Goal: Information Seeking & Learning: Learn about a topic

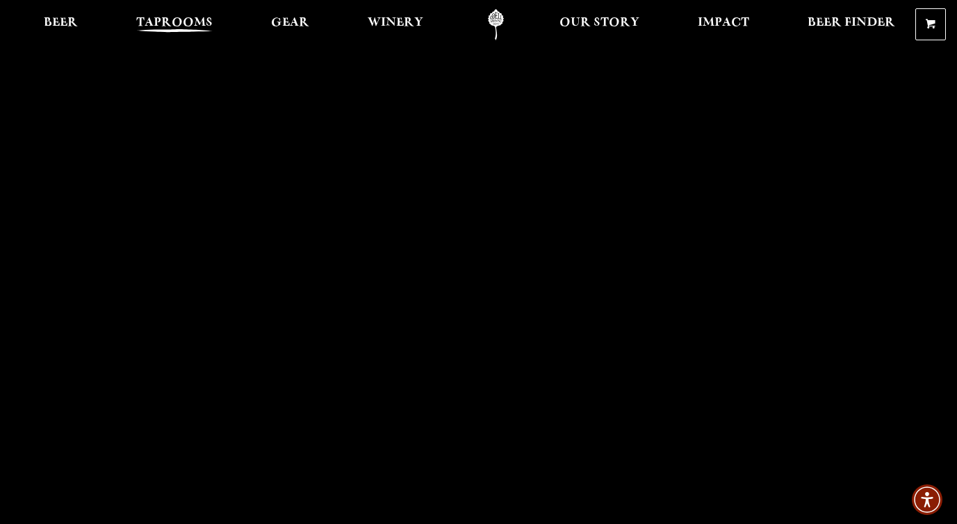
click at [184, 22] on span "Taprooms" at bounding box center [174, 22] width 76 height 11
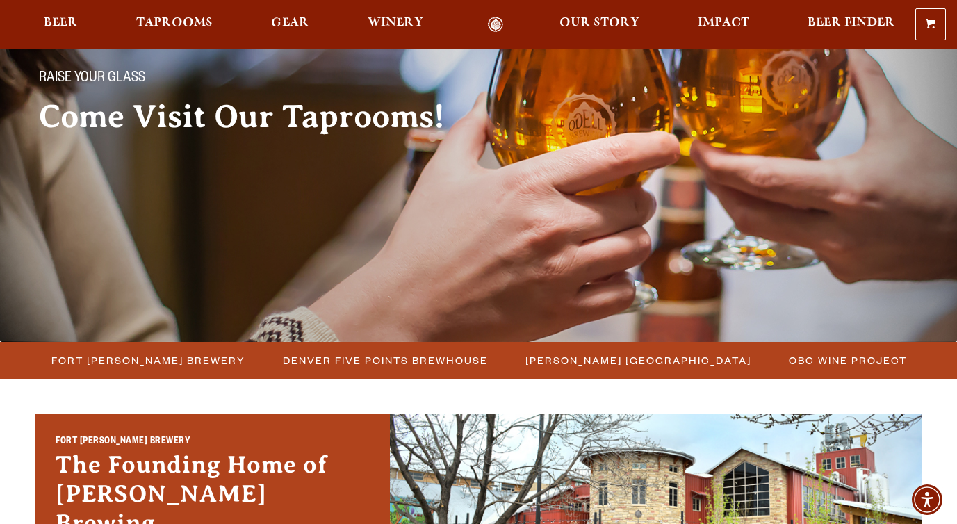
scroll to position [121, 0]
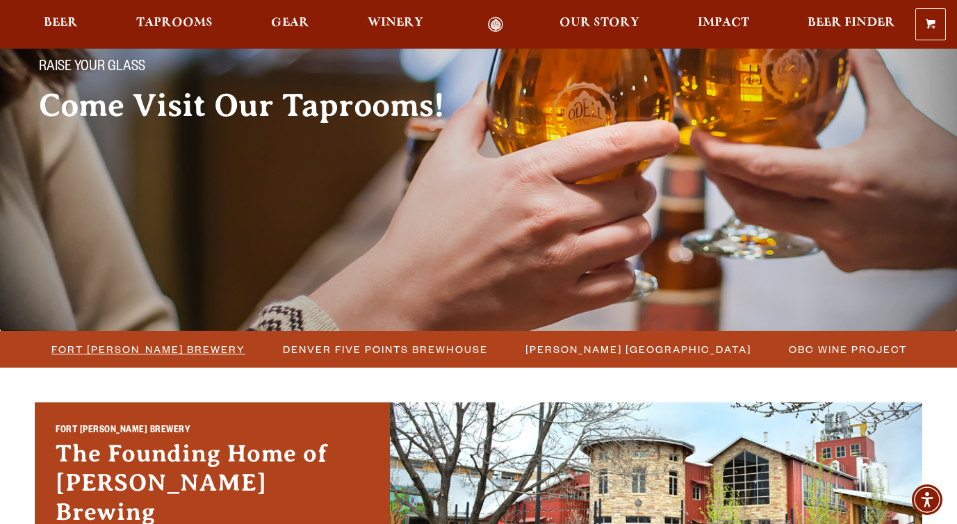
click at [196, 345] on span "Fort [PERSON_NAME] Brewery" at bounding box center [148, 349] width 194 height 20
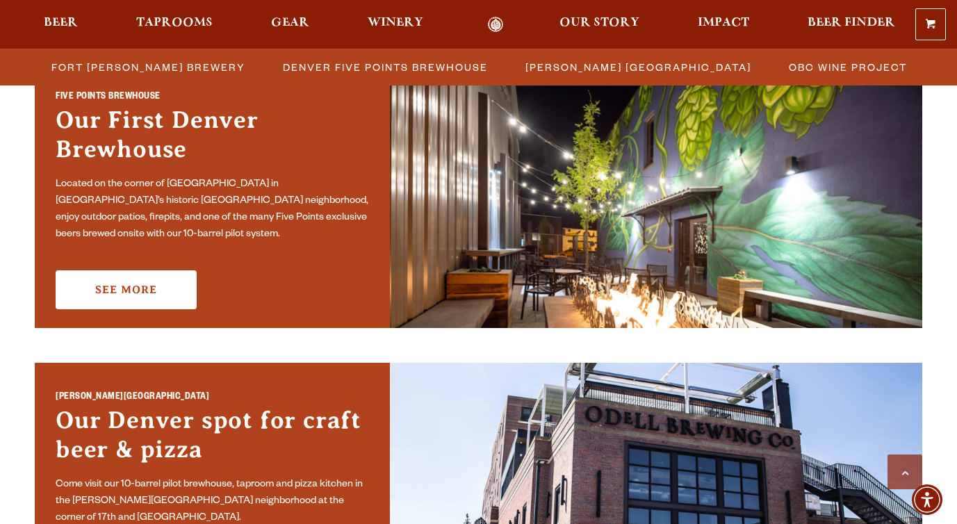
scroll to position [499, 0]
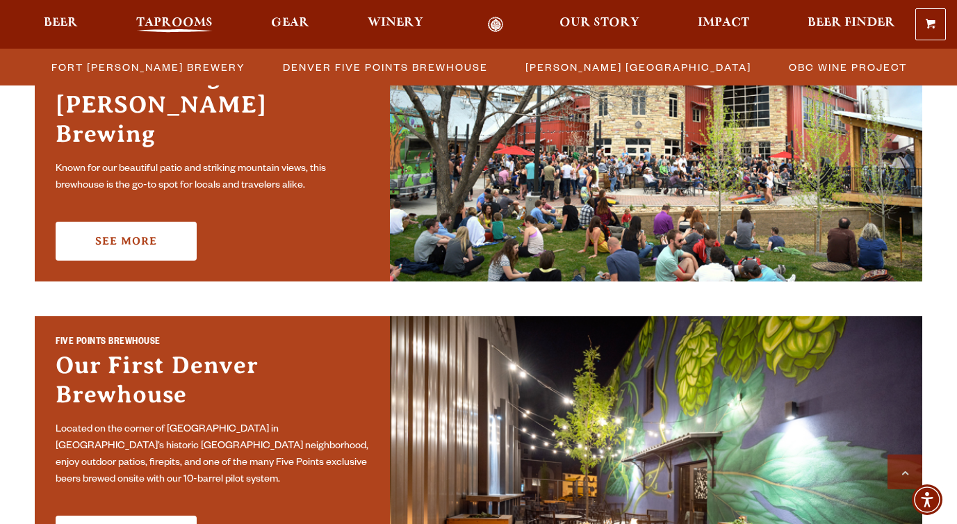
click at [179, 17] on span "Taprooms" at bounding box center [174, 22] width 76 height 11
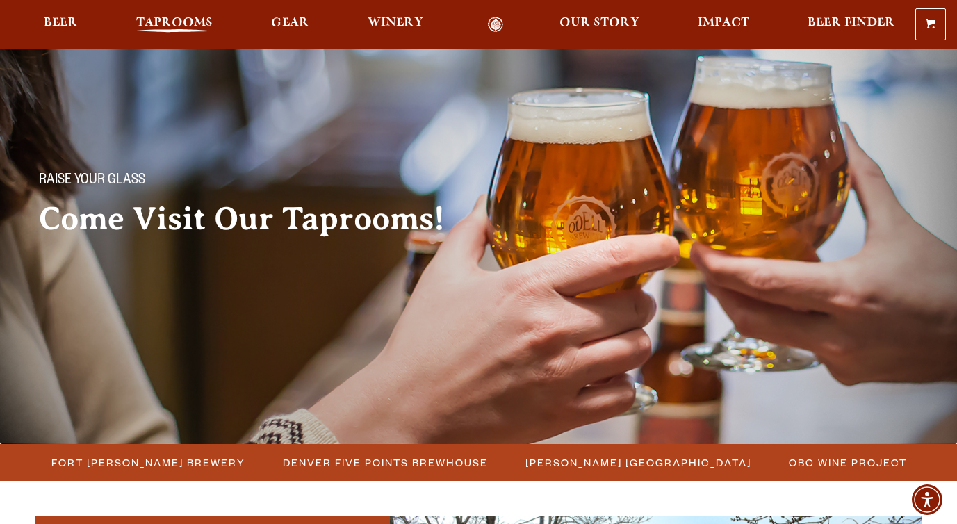
scroll to position [0, 0]
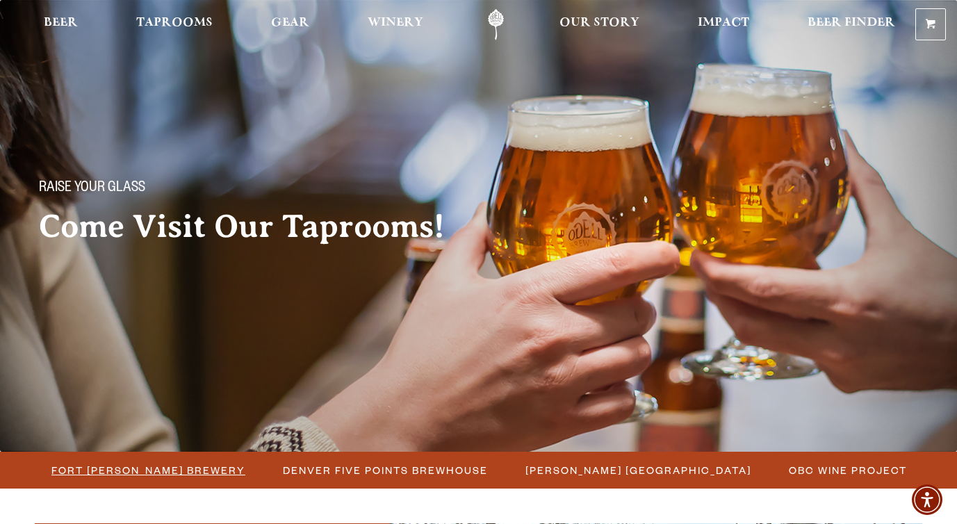
click at [171, 474] on span "Fort [PERSON_NAME] Brewery" at bounding box center [148, 470] width 194 height 20
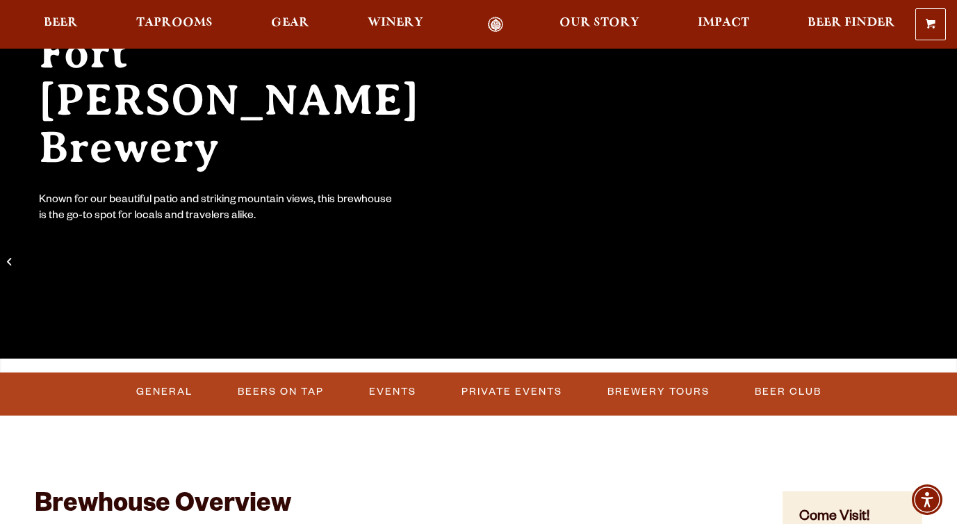
scroll to position [187, 0]
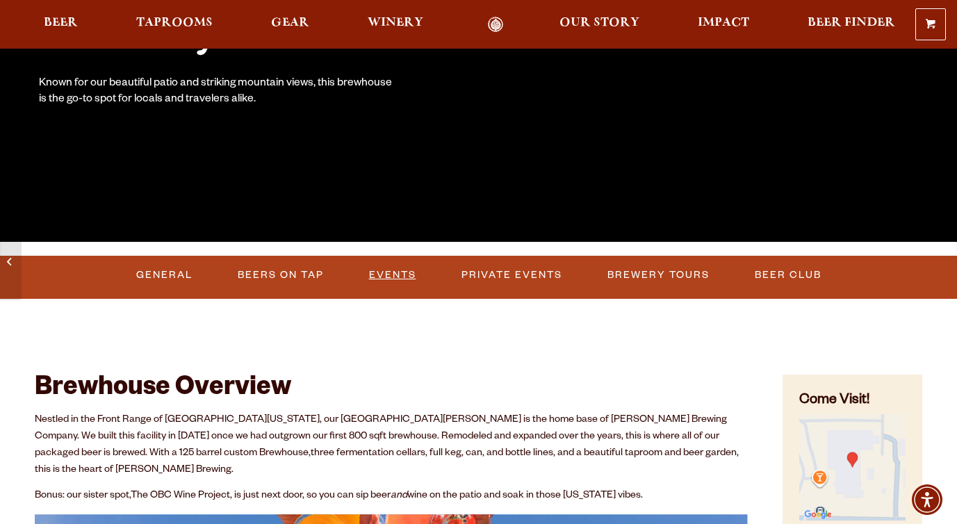
click at [406, 274] on link "Events" at bounding box center [392, 275] width 58 height 32
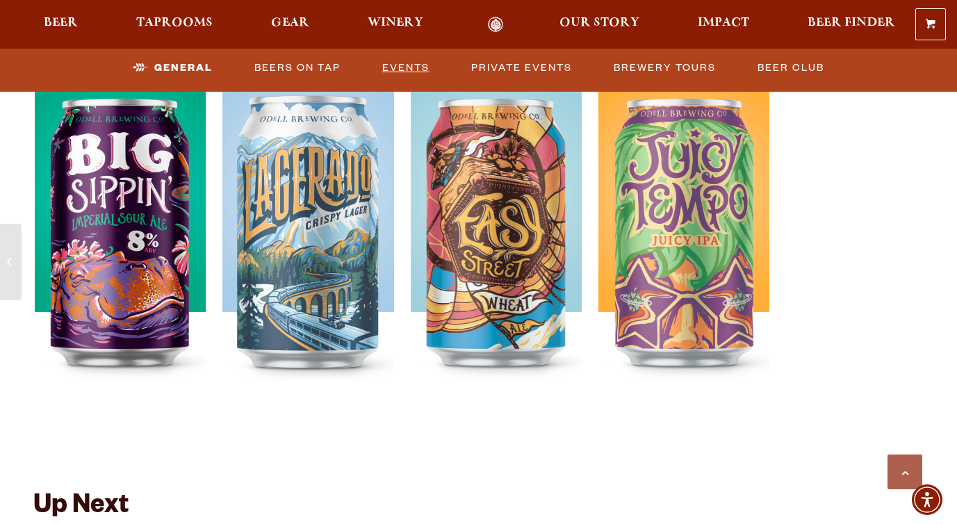
scroll to position [2676, 0]
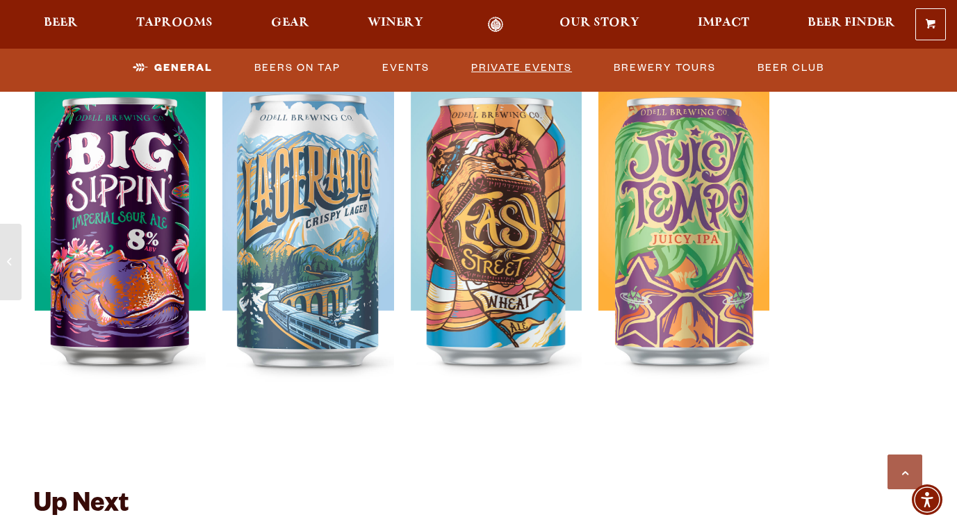
click at [518, 71] on link "Private Events" at bounding box center [522, 68] width 112 height 32
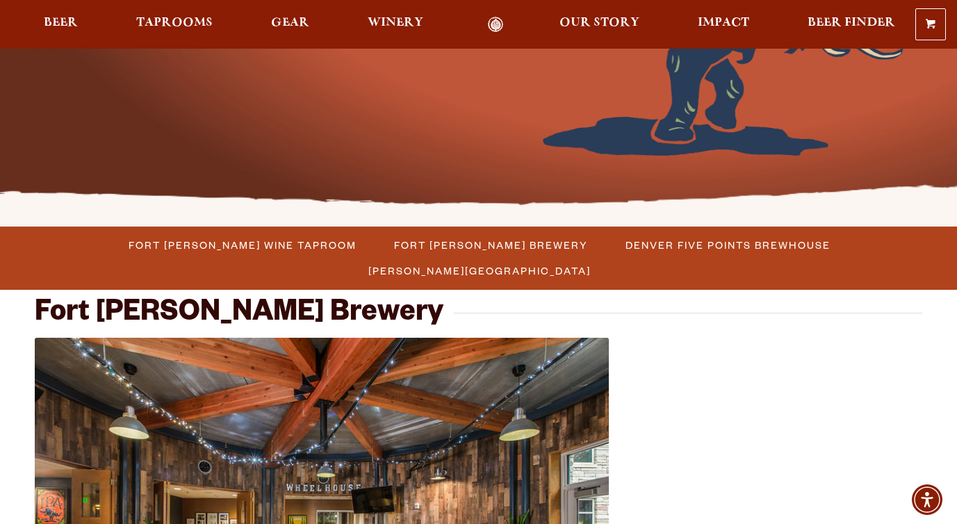
scroll to position [286, 0]
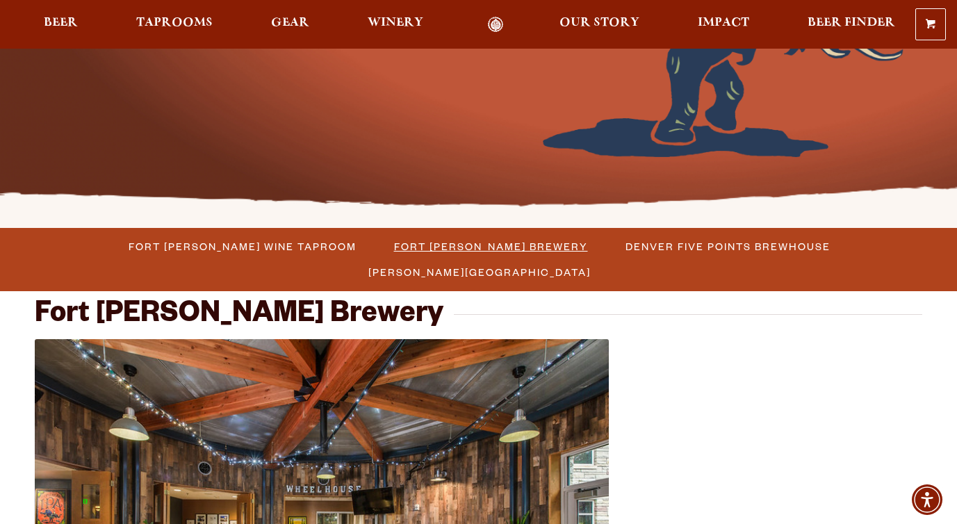
click at [394, 244] on span "Fort [PERSON_NAME] Brewery" at bounding box center [491, 246] width 194 height 20
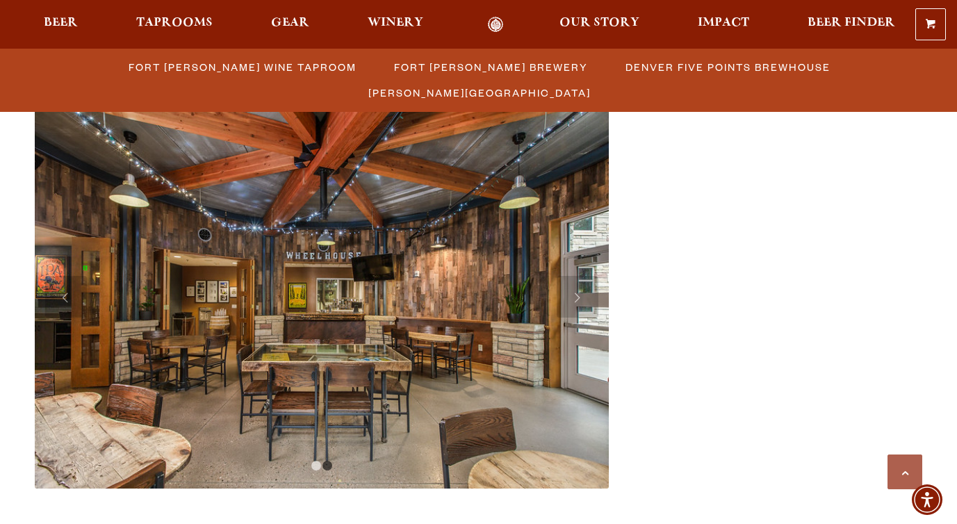
scroll to position [520, 0]
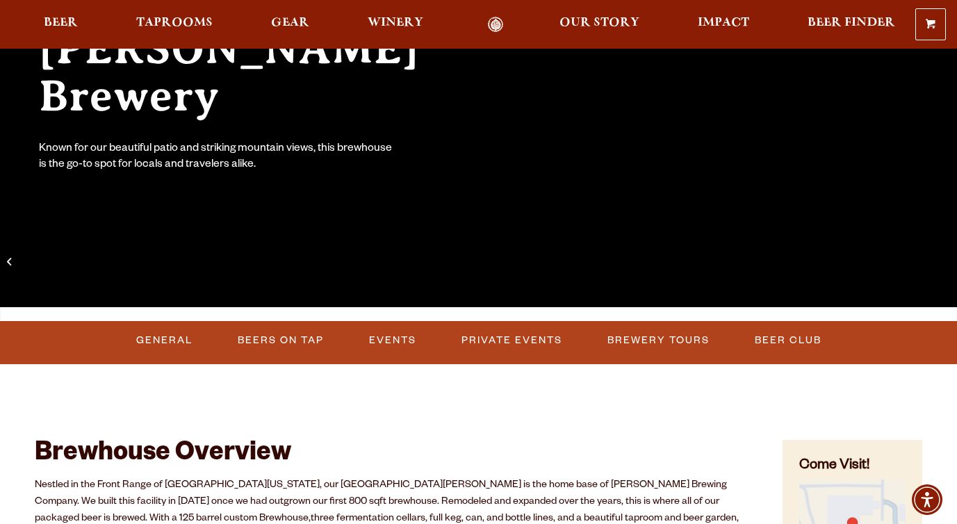
scroll to position [238, 0]
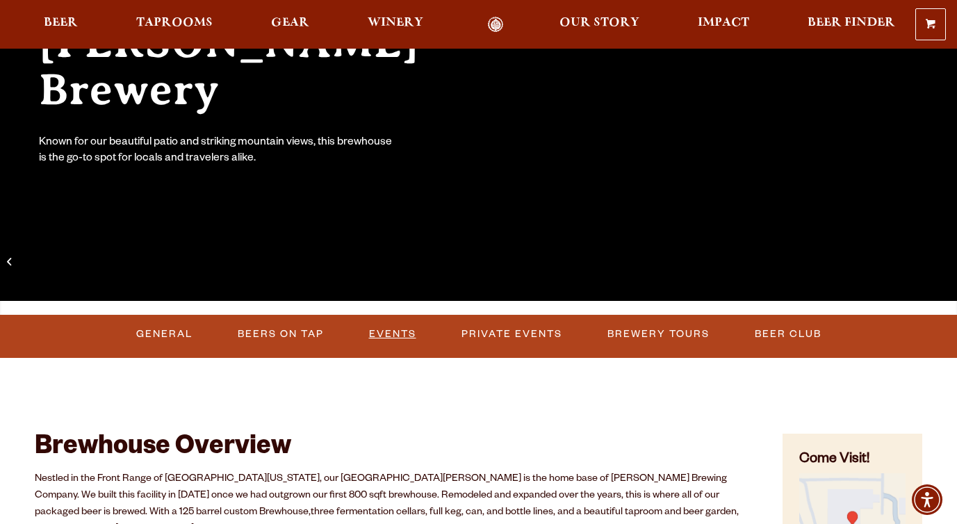
click at [377, 333] on link "Events" at bounding box center [392, 334] width 58 height 32
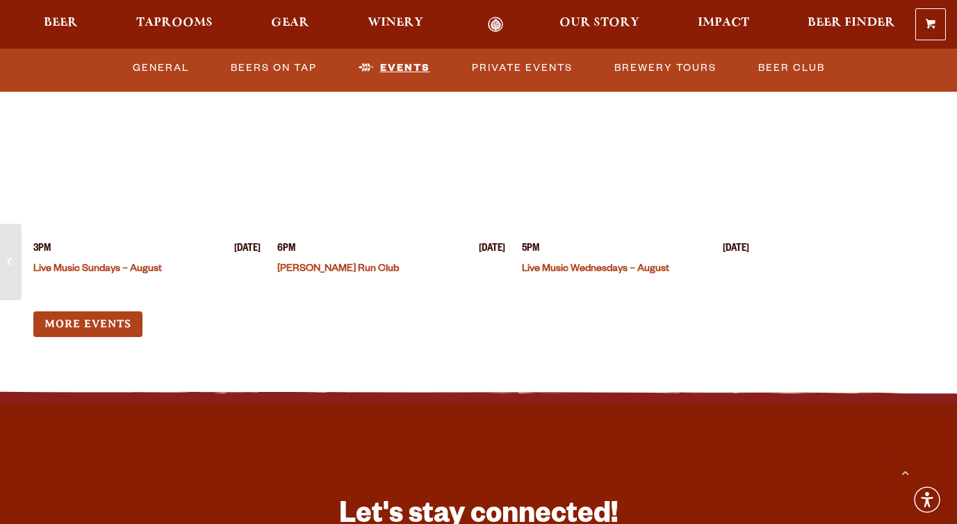
scroll to position [3437, 0]
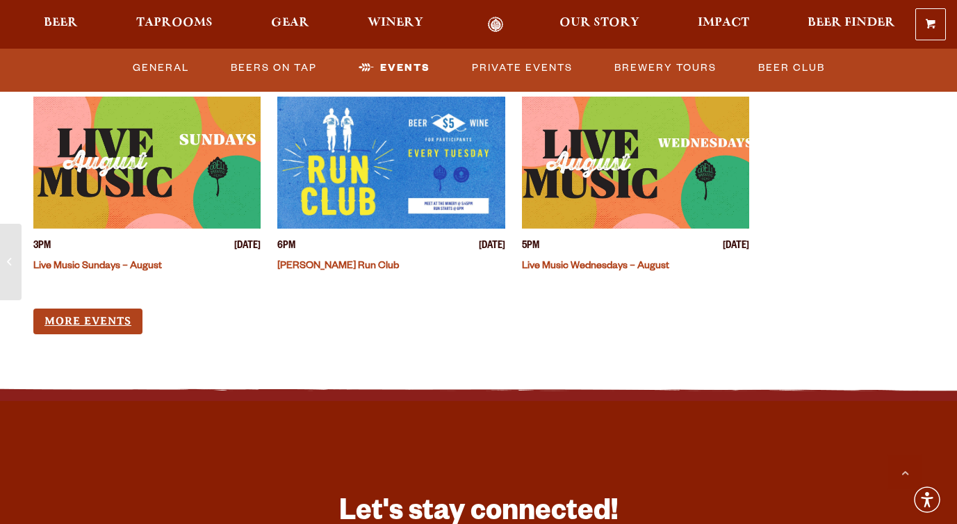
click at [89, 309] on link "More Events" at bounding box center [87, 322] width 109 height 26
